Goal: Task Accomplishment & Management: Complete application form

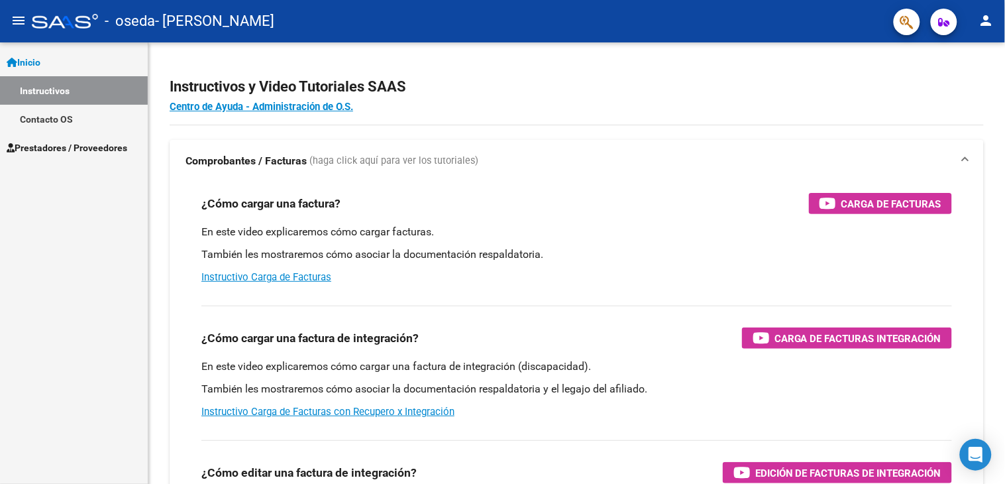
click at [73, 148] on span "Prestadores / Proveedores" at bounding box center [67, 147] width 121 height 15
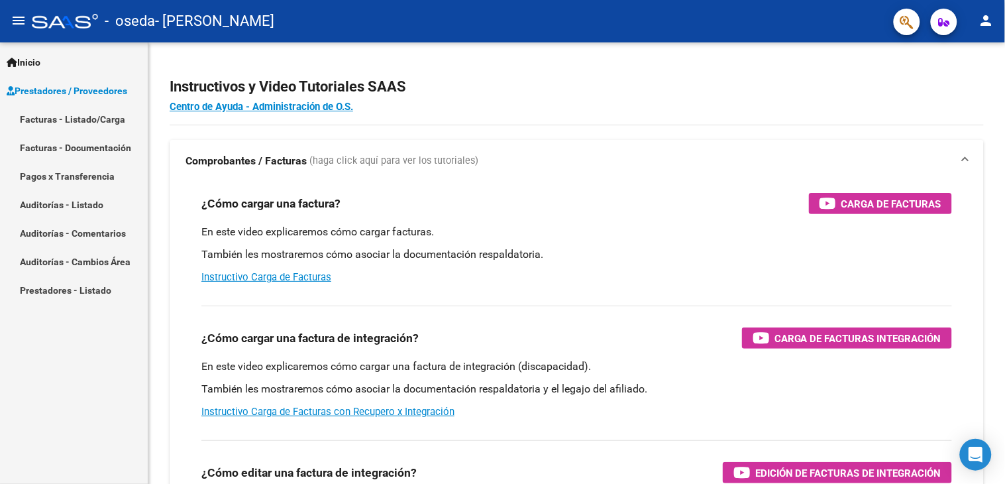
click at [74, 386] on div "Inicio Instructivos Contacto OS Prestadores / Proveedores Facturas - Listado/Ca…" at bounding box center [74, 262] width 148 height 441
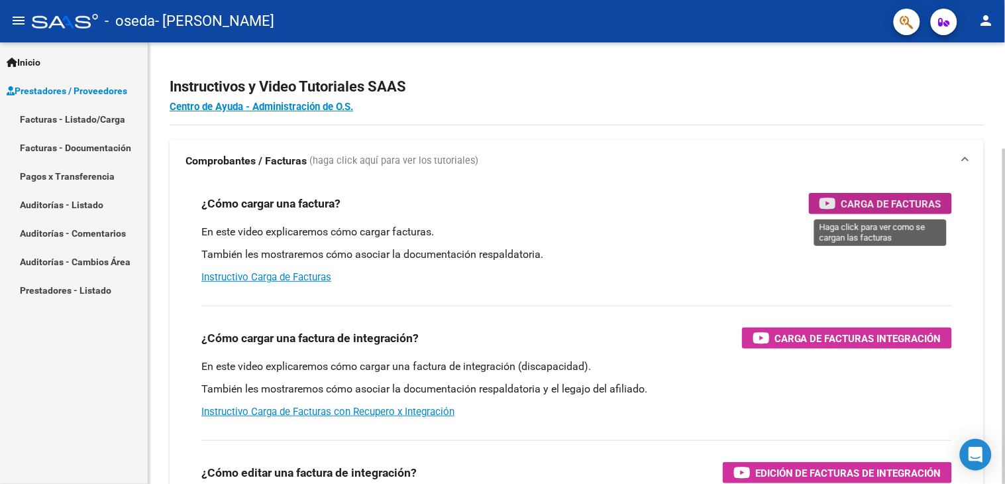
click at [849, 204] on span "Carga de Facturas" at bounding box center [891, 203] width 100 height 17
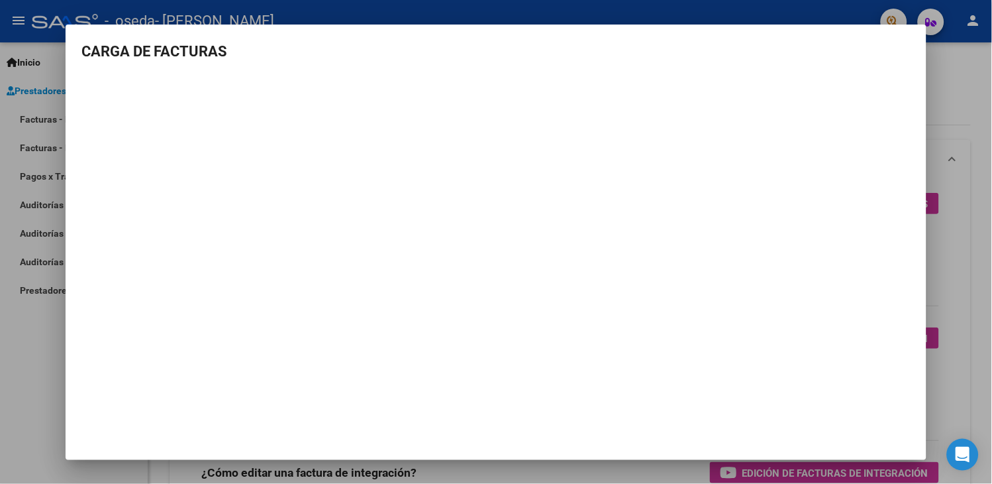
click at [36, 347] on div at bounding box center [496, 242] width 992 height 484
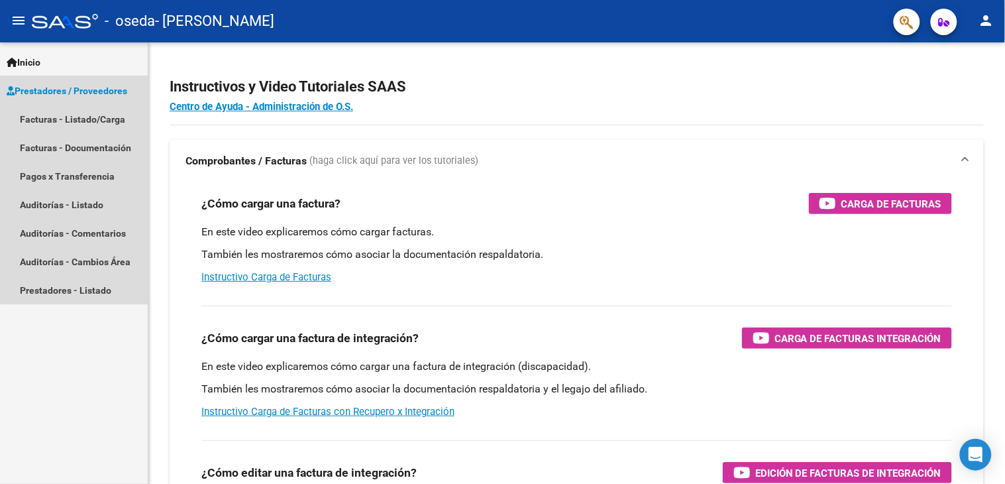
click at [78, 88] on span "Prestadores / Proveedores" at bounding box center [67, 90] width 121 height 15
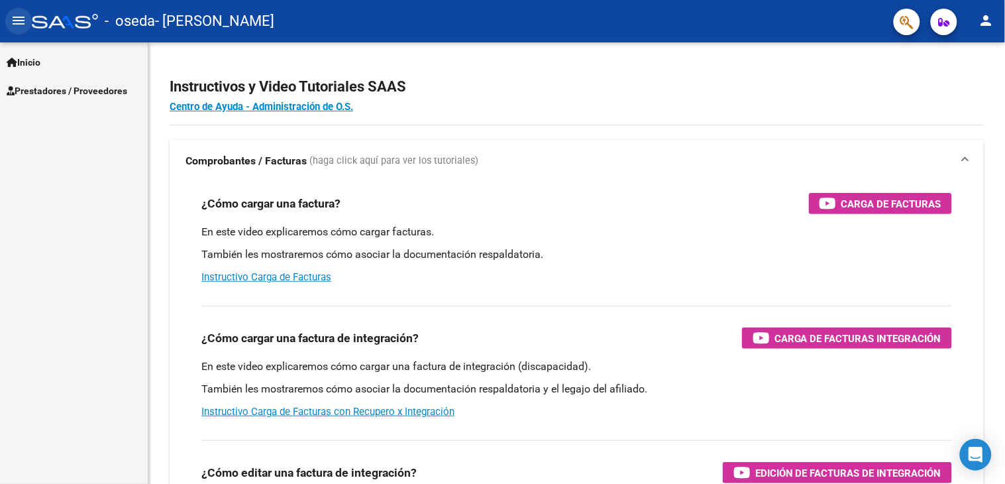
click at [21, 22] on mat-icon "menu" at bounding box center [19, 21] width 16 height 16
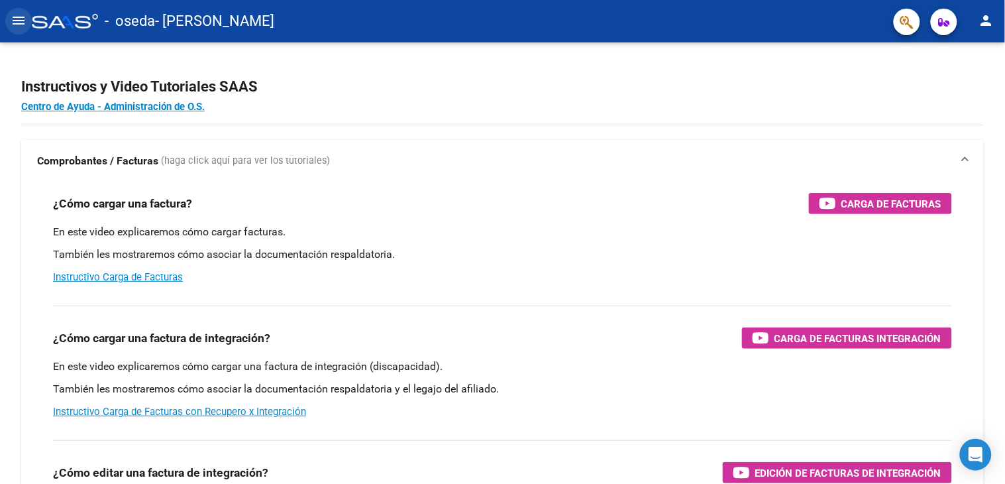
click at [17, 23] on mat-icon "menu" at bounding box center [19, 21] width 16 height 16
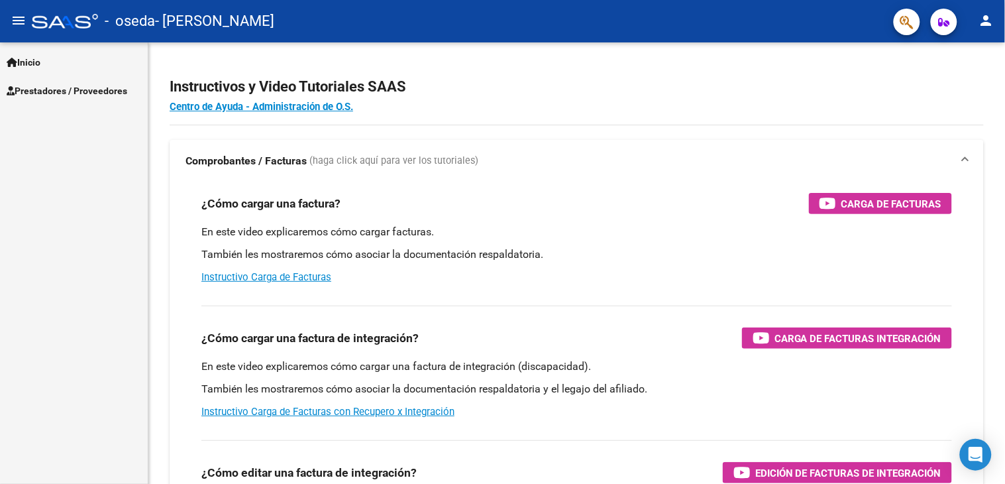
click at [68, 87] on span "Prestadores / Proveedores" at bounding box center [67, 90] width 121 height 15
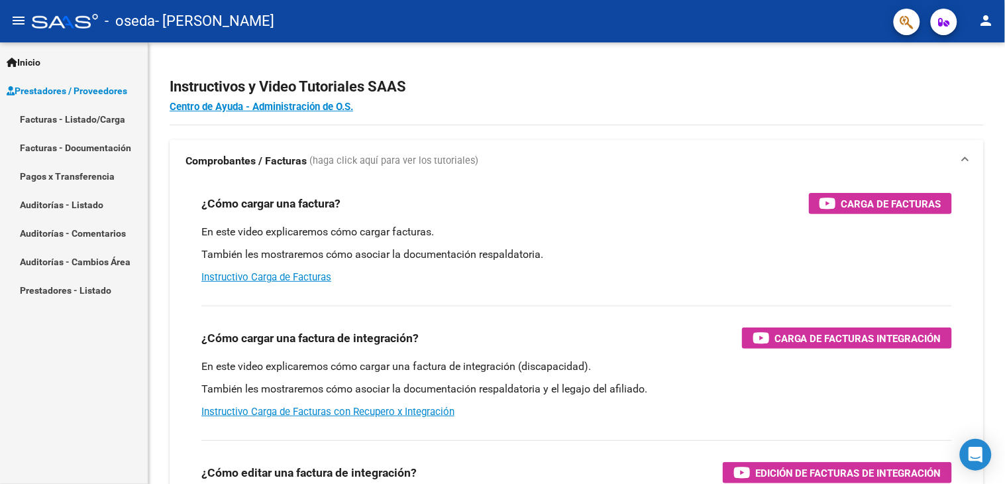
click at [72, 127] on link "Facturas - Listado/Carga" at bounding box center [74, 119] width 148 height 28
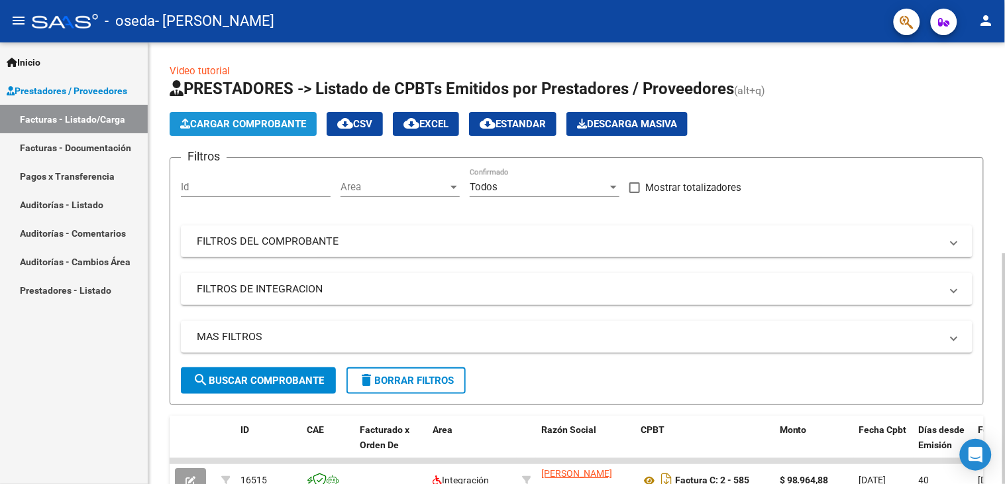
click at [250, 123] on span "Cargar Comprobante" at bounding box center [243, 124] width 126 height 12
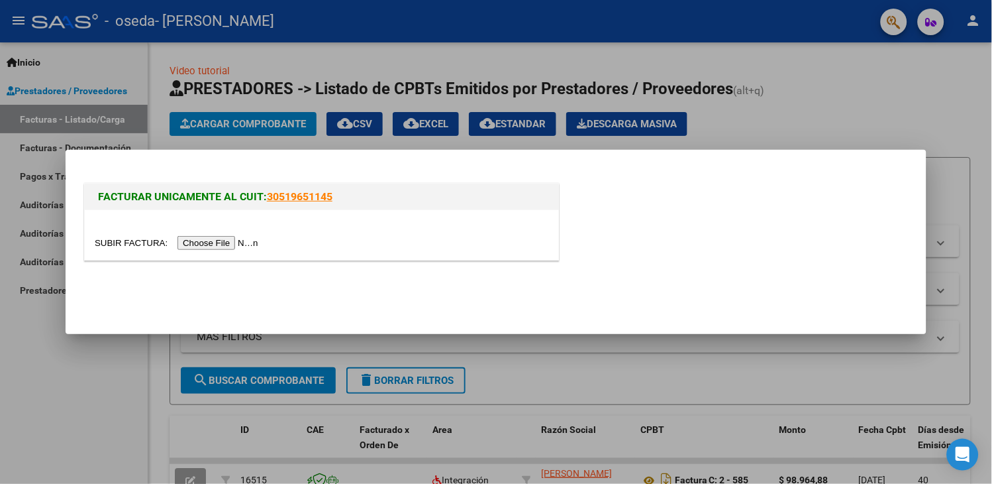
click at [207, 246] on input "file" at bounding box center [179, 243] width 168 height 14
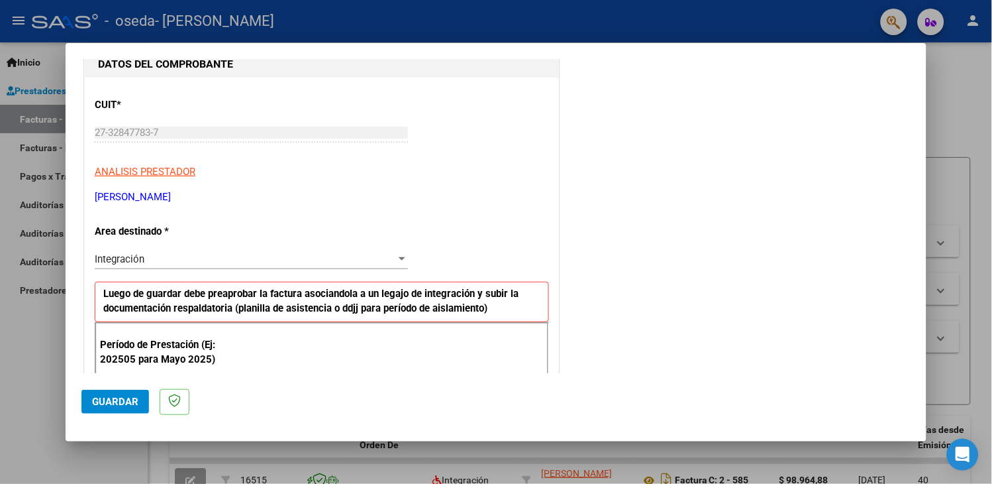
scroll to position [221, 0]
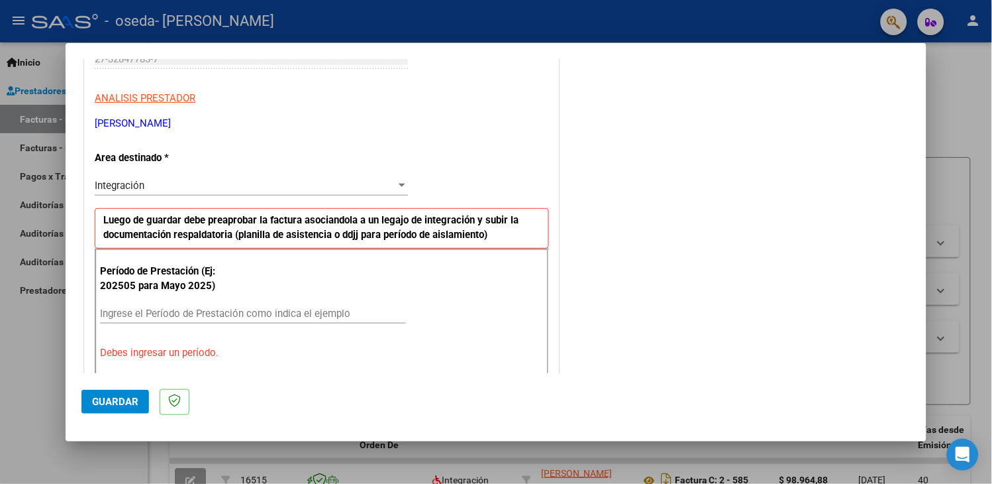
click at [176, 309] on input "Ingrese el Período de Prestación como indica el ejemplo" at bounding box center [253, 313] width 306 height 12
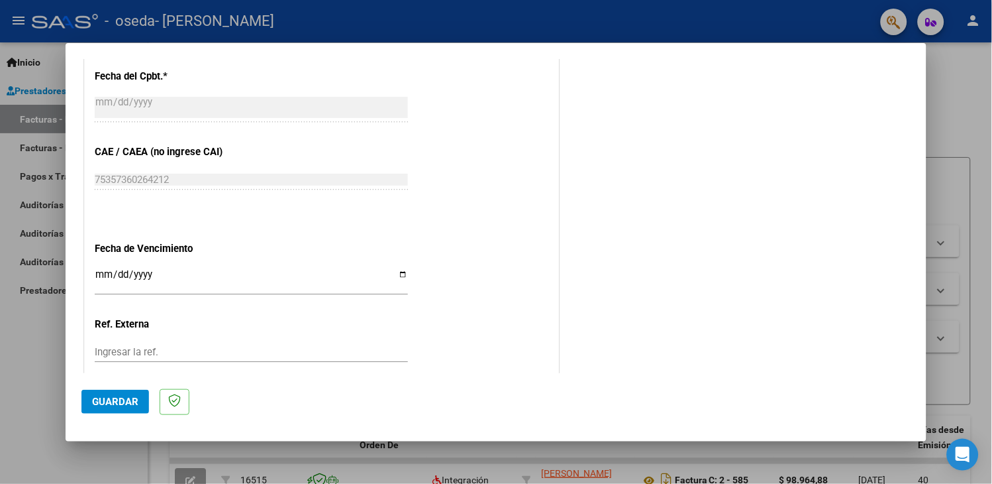
scroll to position [810, 0]
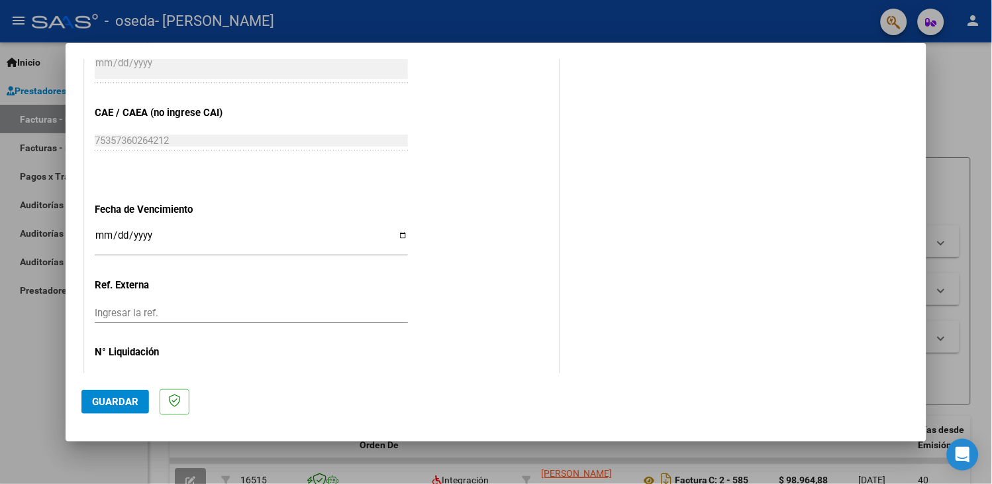
type input "202508"
click at [397, 230] on input "Ingresar la fecha" at bounding box center [251, 240] width 313 height 21
type input "[DATE]"
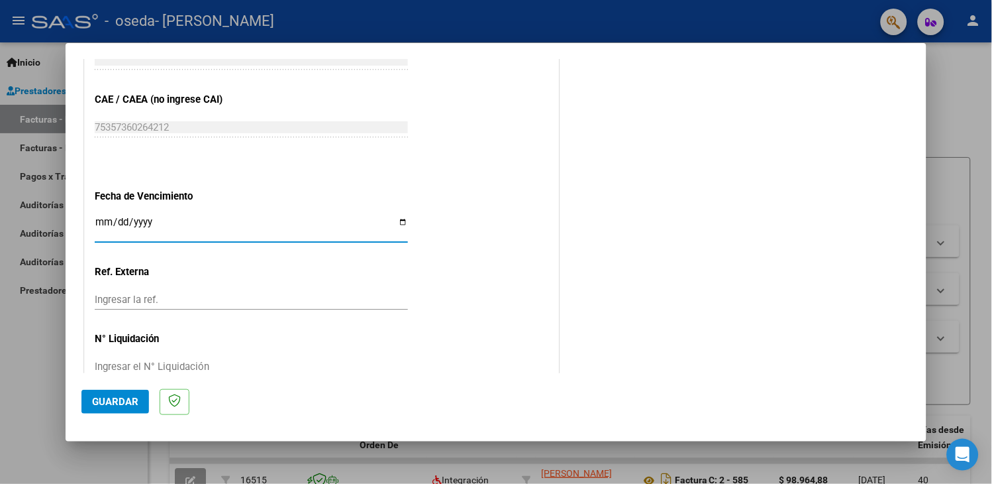
scroll to position [835, 0]
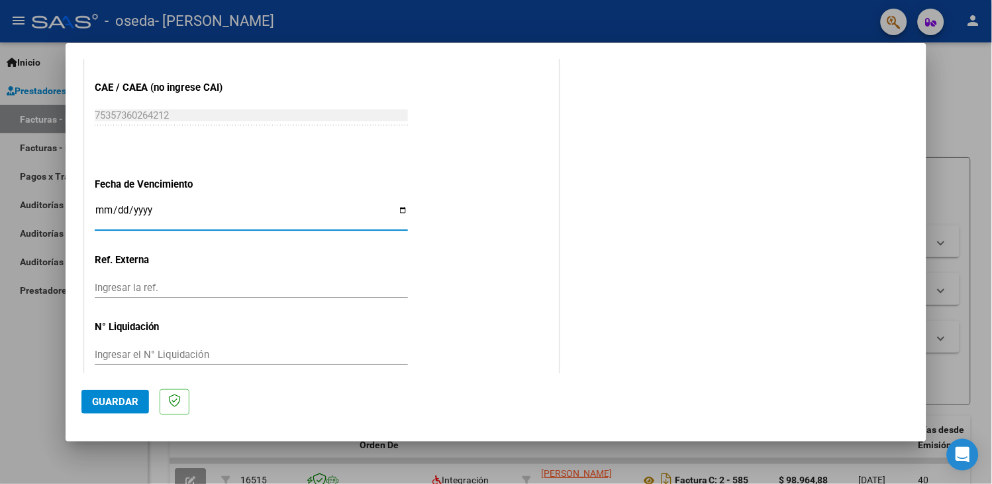
click at [156, 282] on input "Ingresar la ref." at bounding box center [251, 288] width 313 height 12
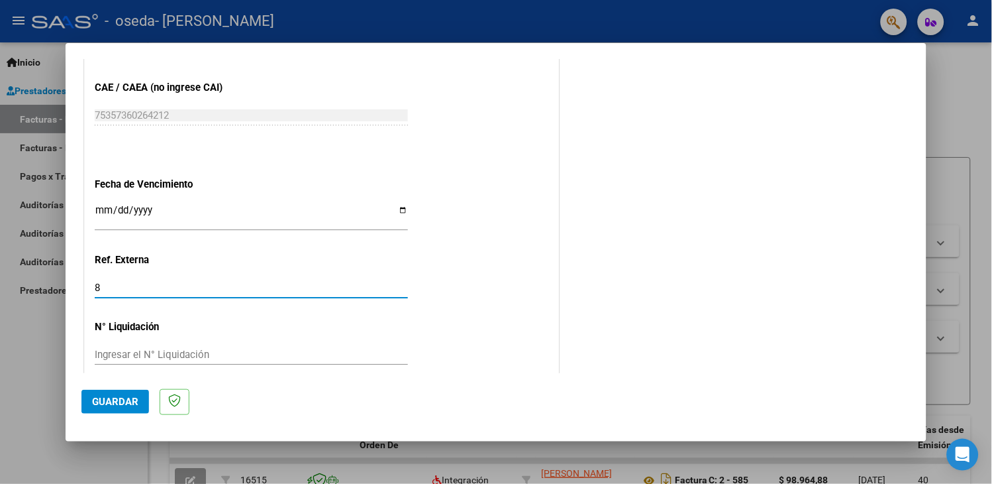
type input "8"
click at [141, 348] on input "Ingresar el N° Liquidación" at bounding box center [251, 354] width 313 height 12
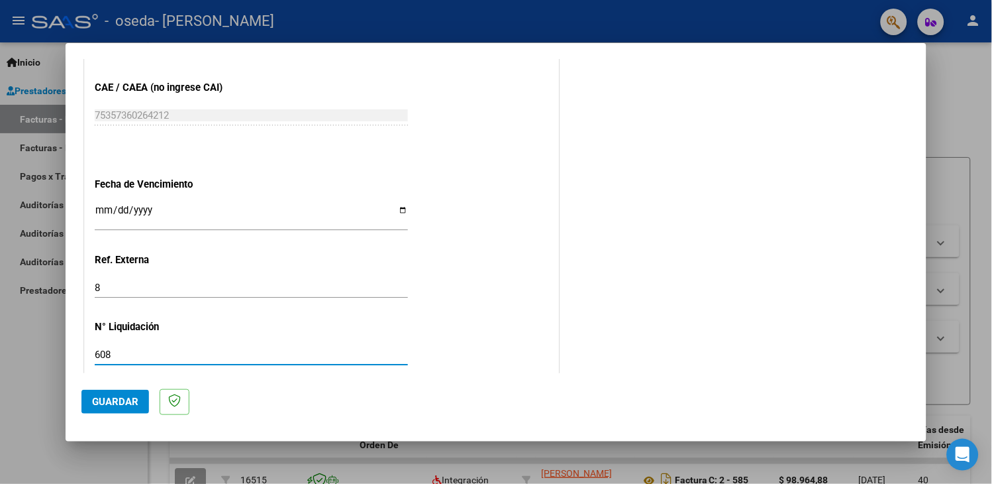
type input "608"
click at [111, 395] on button "Guardar" at bounding box center [115, 402] width 68 height 24
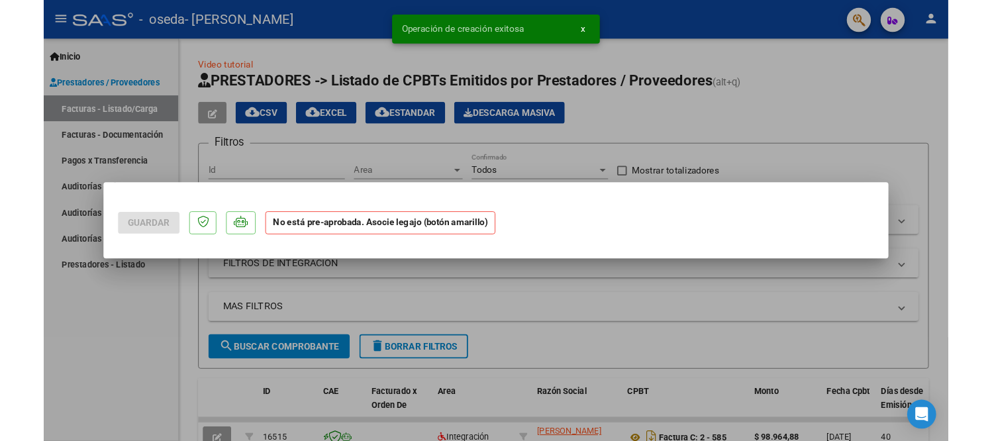
scroll to position [0, 0]
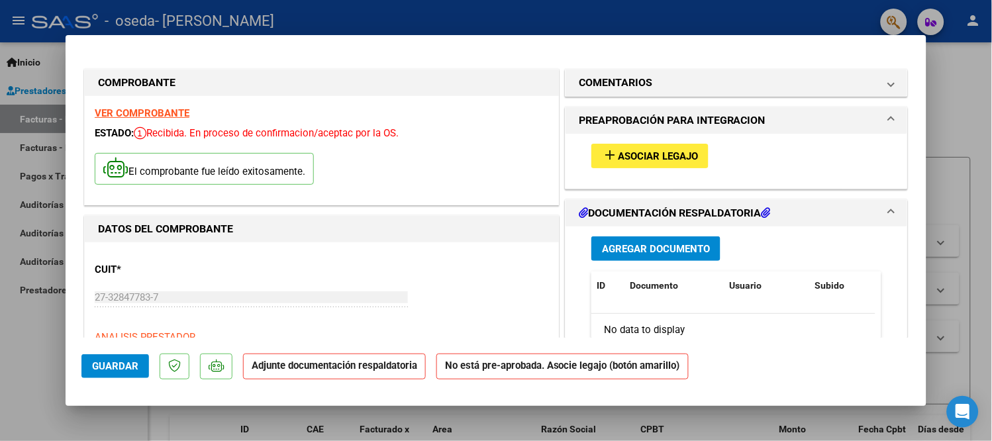
click at [638, 156] on span "Asociar Legajo" at bounding box center [658, 156] width 80 height 12
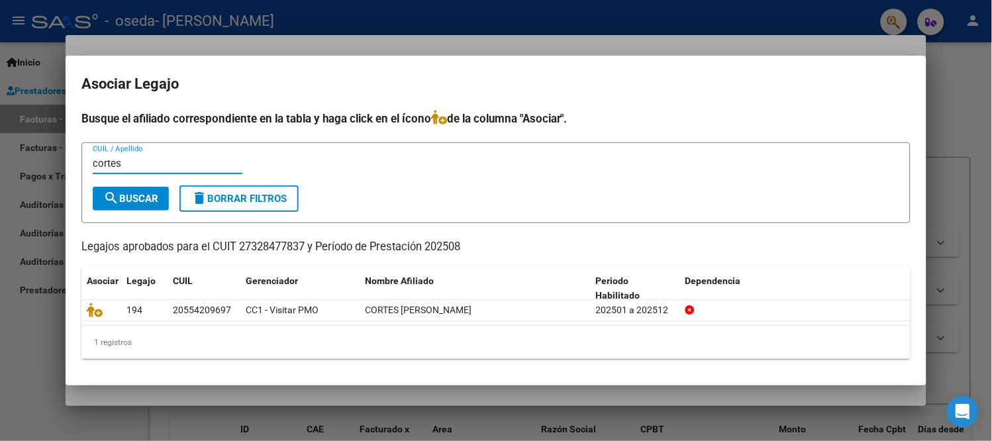
type input "cortes"
click at [117, 187] on button "search Buscar" at bounding box center [131, 199] width 76 height 24
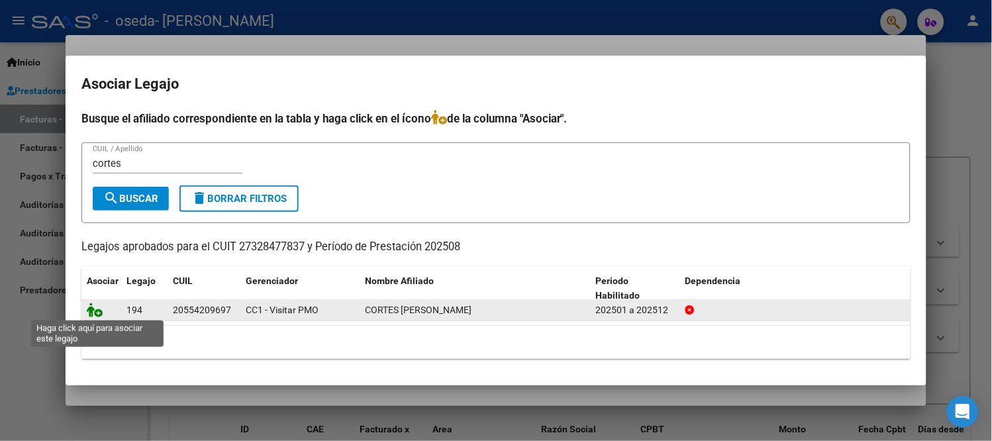
click at [97, 313] on icon at bounding box center [95, 310] width 16 height 15
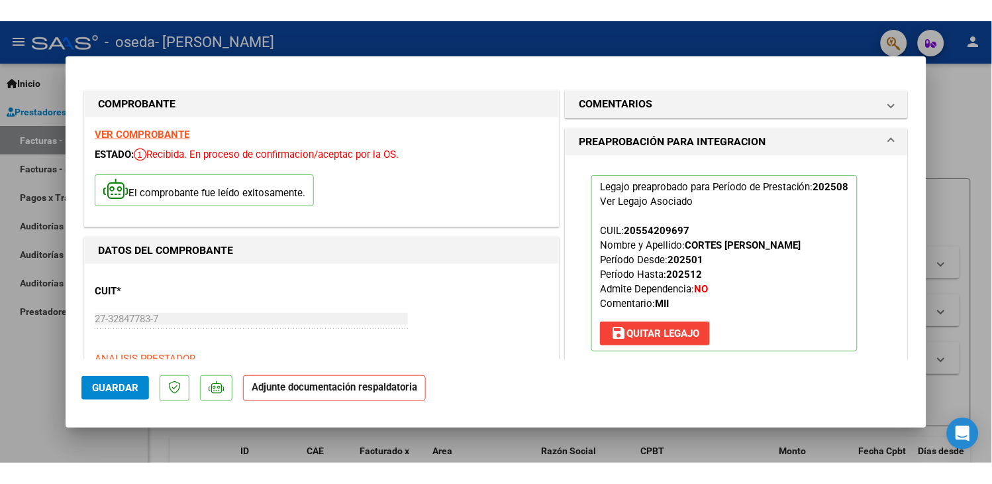
scroll to position [147, 0]
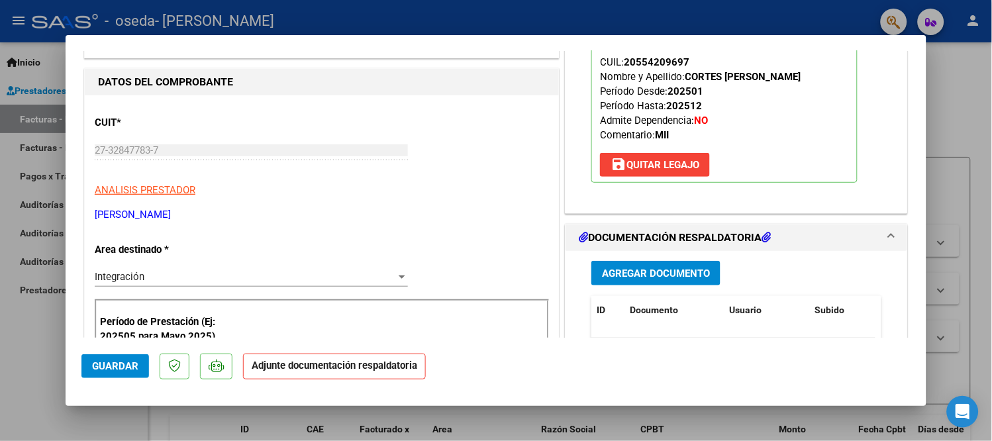
click at [313, 373] on p "Adjunte documentación respaldatoria" at bounding box center [334, 367] width 183 height 26
click at [697, 273] on span "Agregar Documento" at bounding box center [656, 274] width 108 height 12
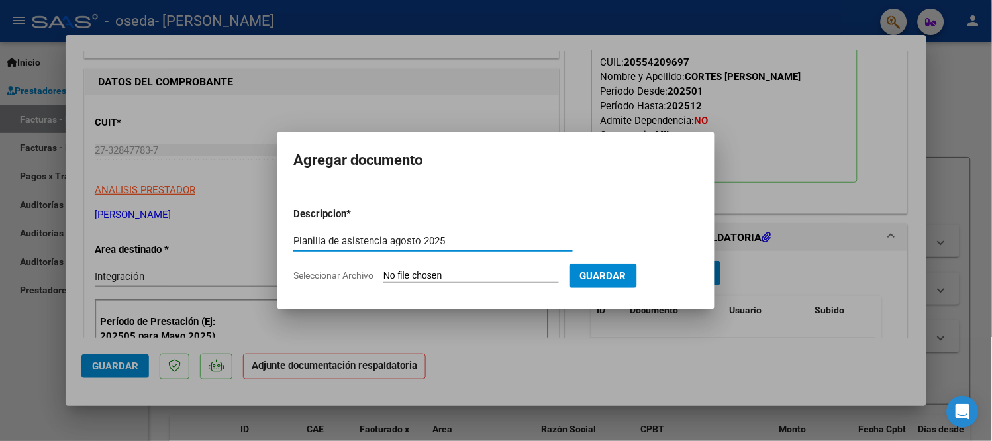
type input "Planilla de asistencia agosto 2025"
click at [352, 274] on span "Seleccionar Archivo" at bounding box center [333, 275] width 80 height 11
click at [384, 274] on input "Seleccionar Archivo" at bounding box center [472, 276] width 176 height 13
type input "C:\fakepath\Planilla Asistencia AGOSTO Cortés.pdf"
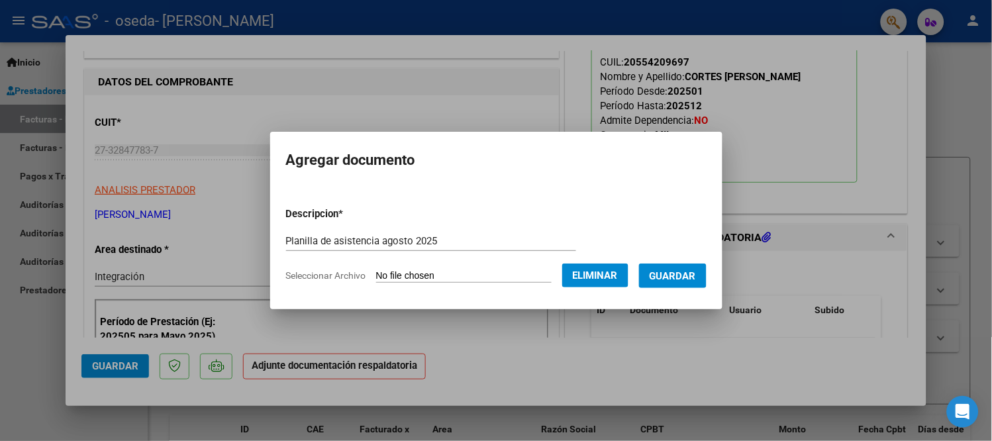
click at [673, 276] on span "Guardar" at bounding box center [673, 276] width 46 height 12
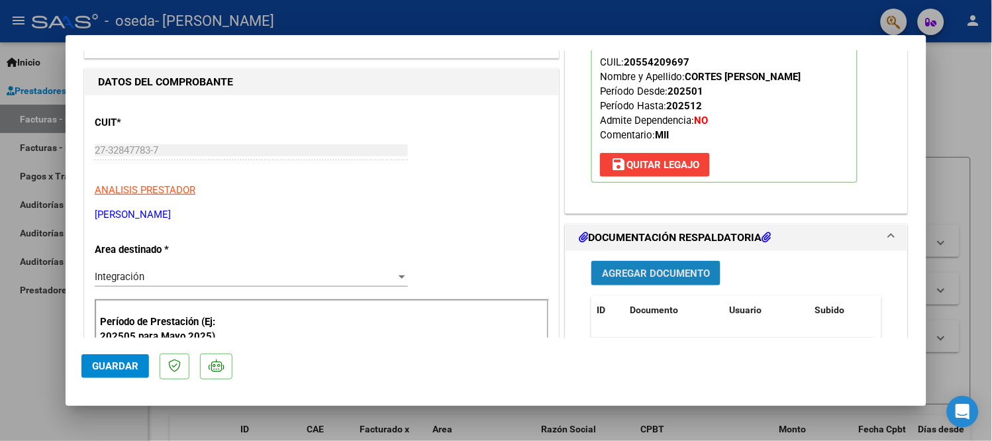
click at [651, 277] on span "Agregar Documento" at bounding box center [656, 274] width 108 height 12
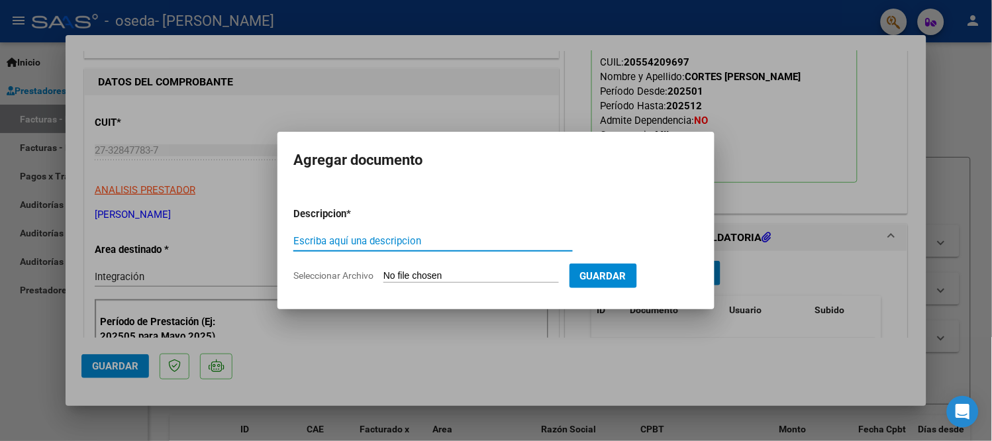
click at [389, 238] on input "Escriba aquí una descripcion" at bounding box center [433, 241] width 280 height 12
type input "AUTORIZACIÓN SEGUNDO SEMESTRE 2025 PSICOPEDAGOGIA"
click at [336, 276] on span "Seleccionar Archivo" at bounding box center [333, 275] width 80 height 11
click at [384, 276] on input "Seleccionar Archivo" at bounding box center [472, 276] width 176 height 13
type input "C:\fakepath\AUTORIZACIÓN CORTES SANTIAGO - PSP 2 SEM.pdf"
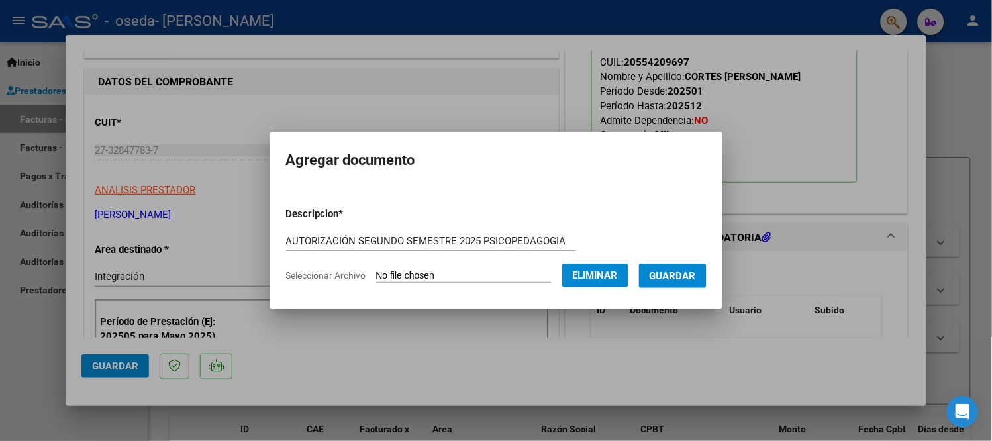
click at [666, 283] on button "Guardar" at bounding box center [673, 276] width 68 height 25
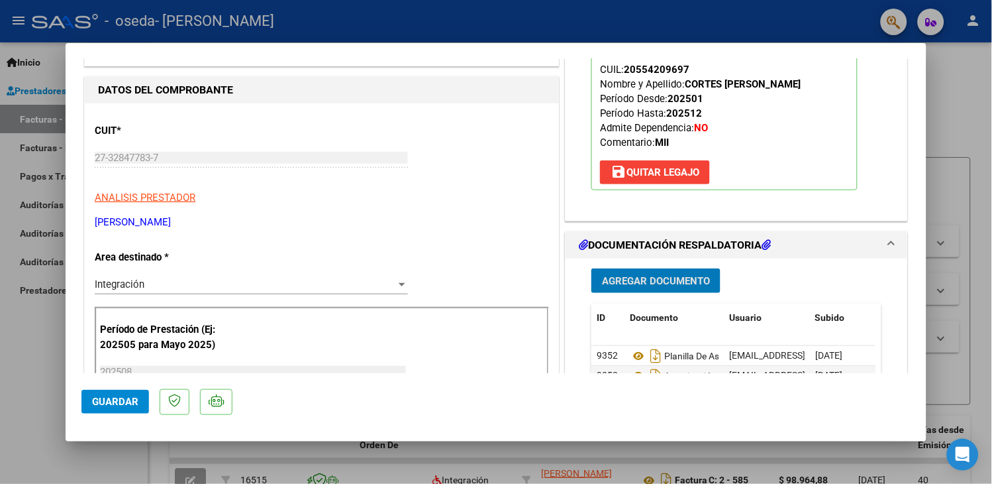
scroll to position [294, 0]
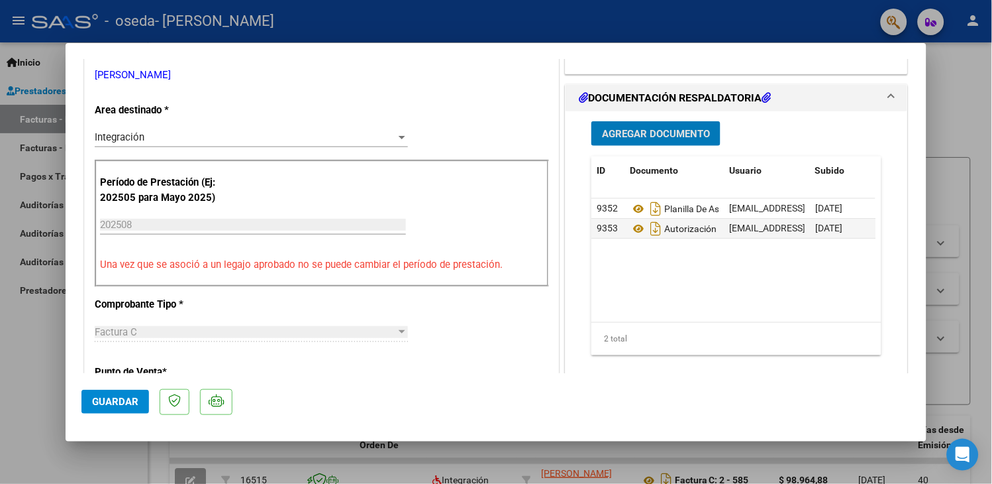
click at [132, 409] on button "Guardar" at bounding box center [115, 402] width 68 height 24
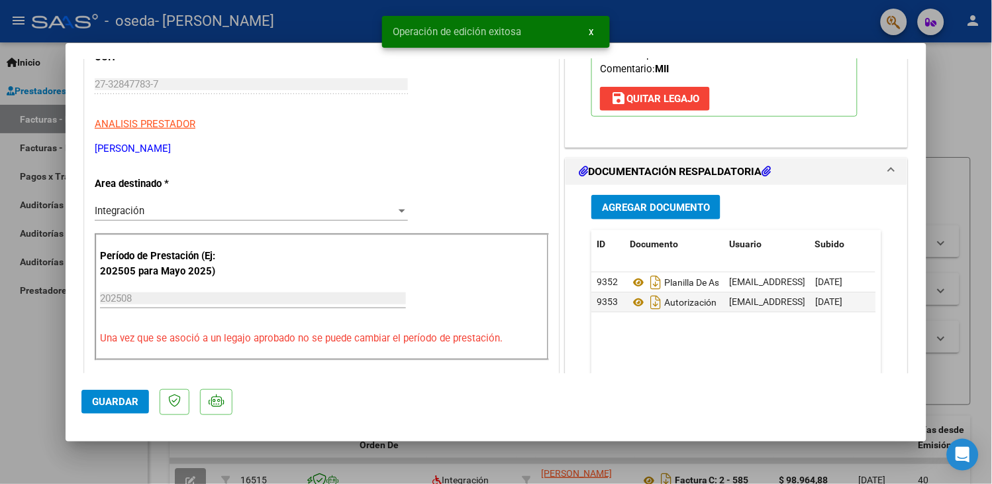
scroll to position [147, 0]
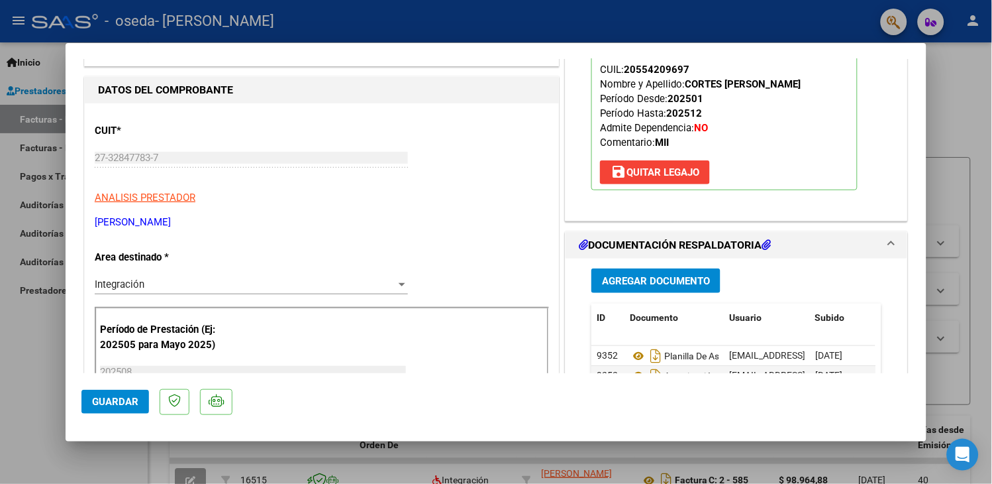
click at [125, 408] on button "Guardar" at bounding box center [115, 402] width 68 height 24
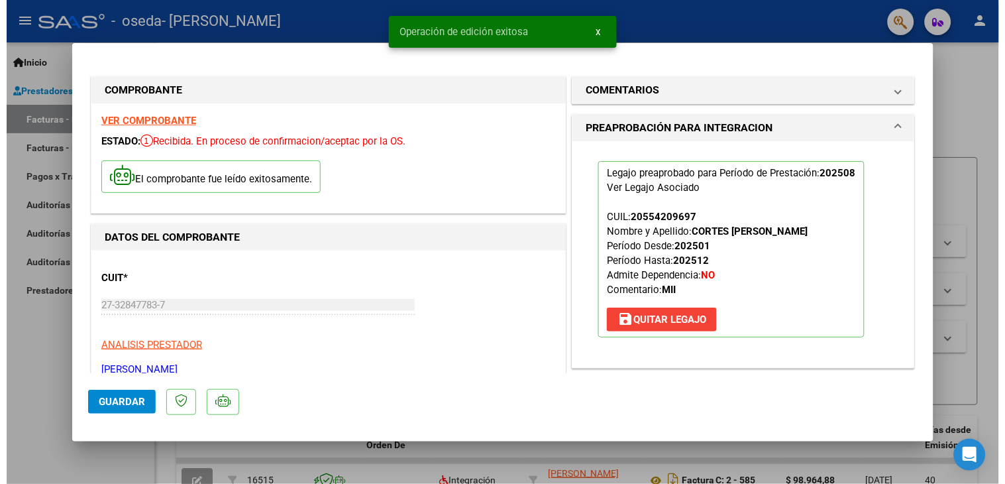
scroll to position [0, 0]
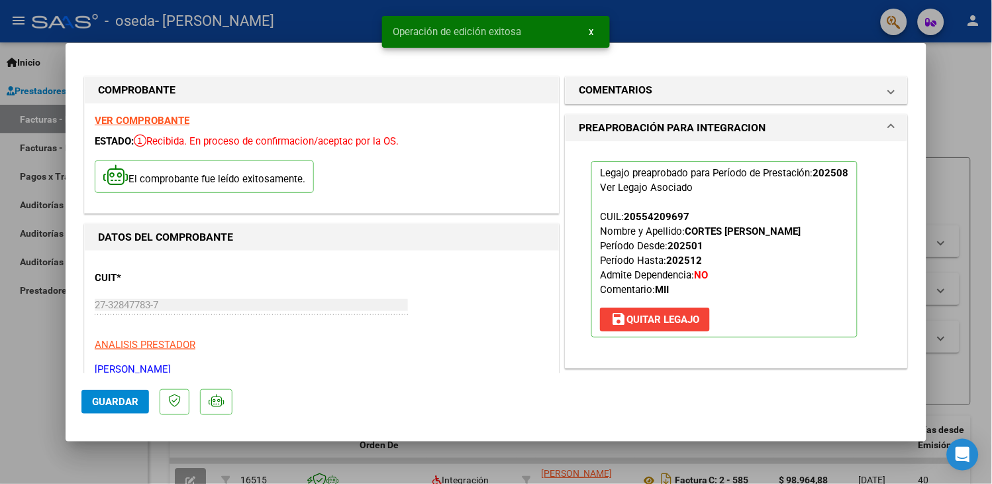
click at [752, 34] on div at bounding box center [496, 242] width 992 height 484
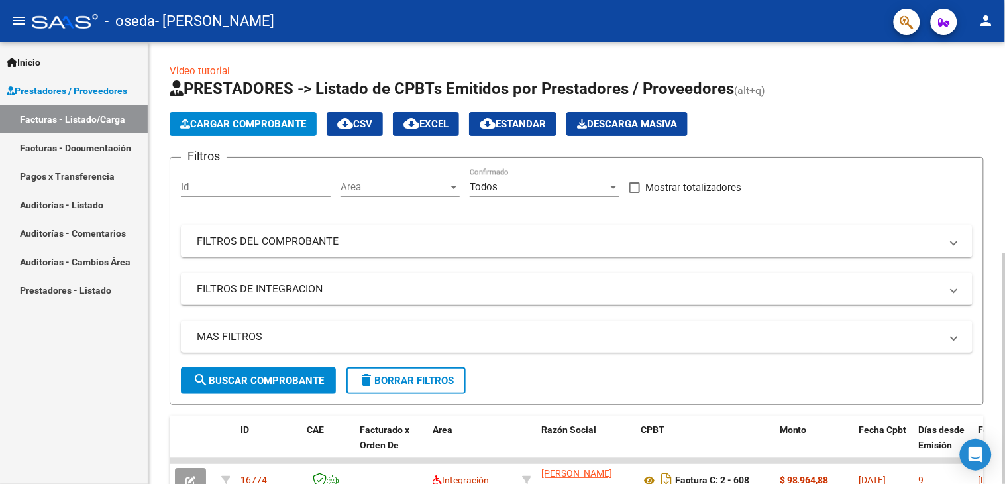
scroll to position [294, 0]
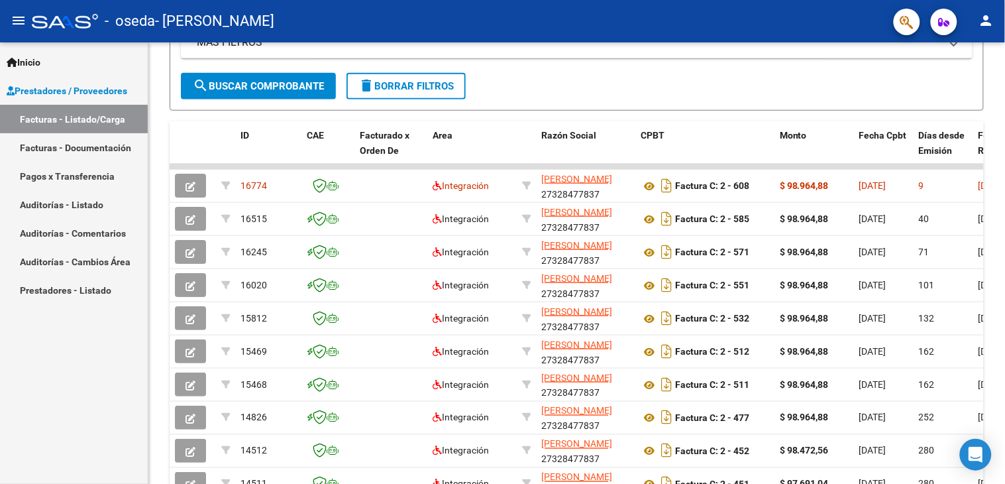
click at [984, 21] on mat-icon "person" at bounding box center [986, 21] width 16 height 16
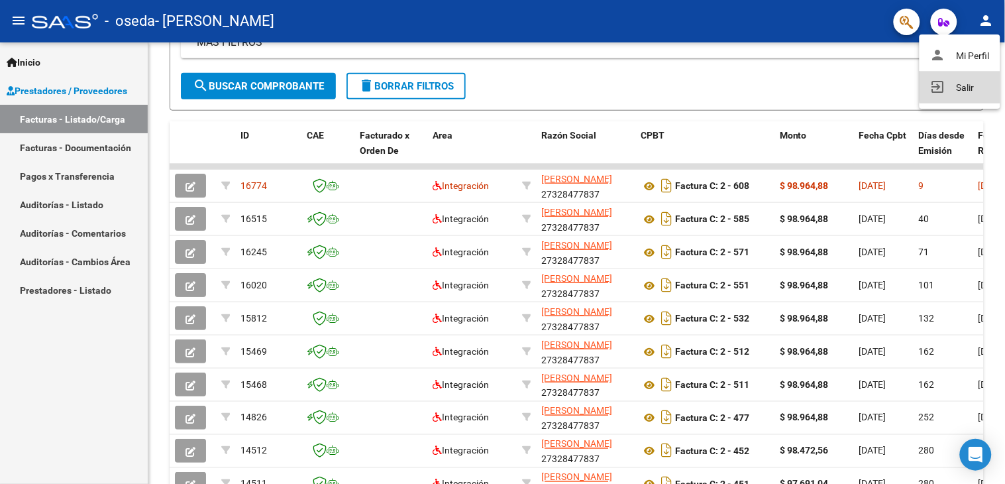
click at [972, 83] on button "exit_to_app Salir" at bounding box center [959, 88] width 81 height 32
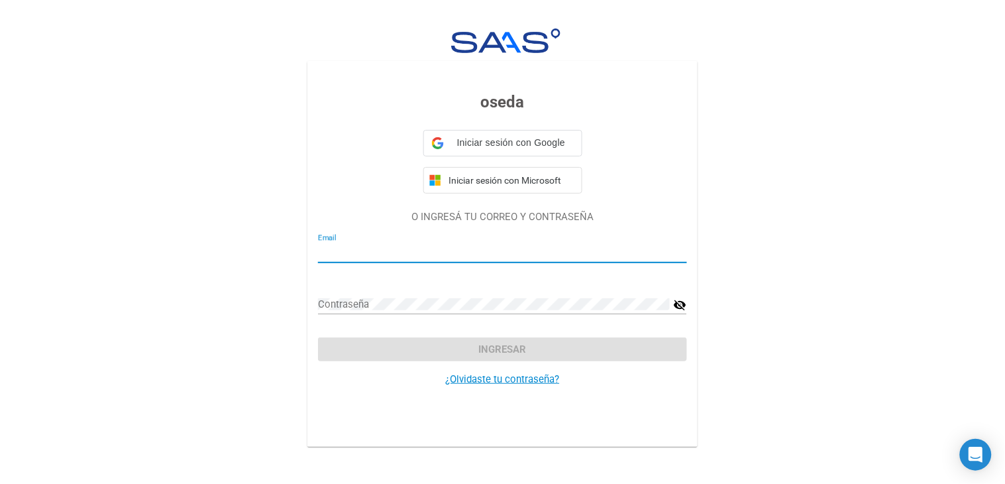
type input "[EMAIL_ADDRESS][DOMAIN_NAME]"
